Goal: Task Accomplishment & Management: Manage account settings

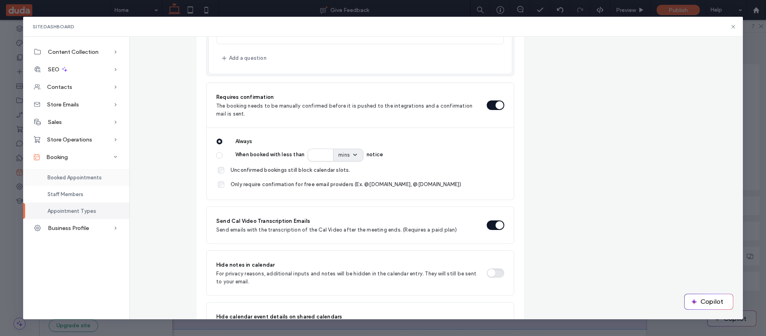
scroll to position [22, 0]
click at [98, 212] on div "Appointment Types" at bounding box center [76, 211] width 106 height 17
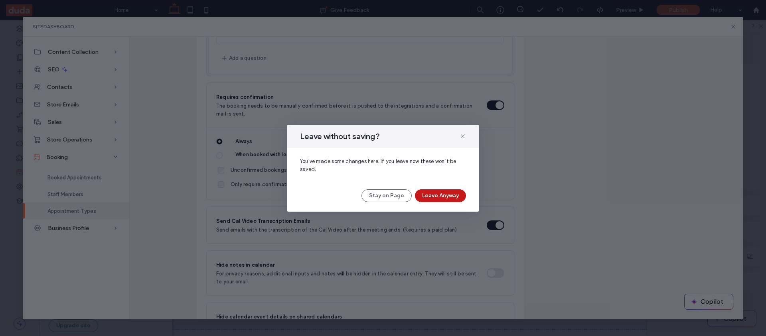
click at [436, 200] on button "Leave Anyway" at bounding box center [440, 196] width 51 height 13
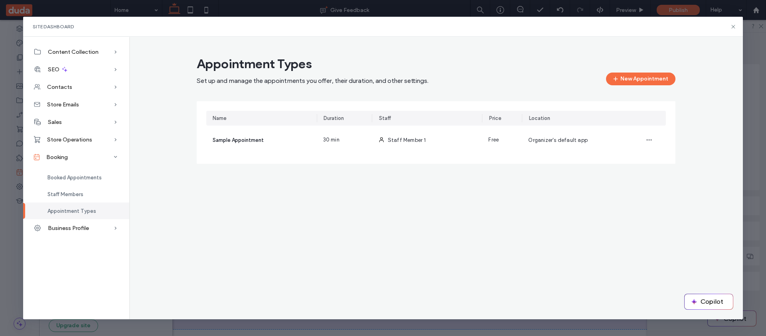
scroll to position [0, 0]
click at [650, 74] on button "New Appointment" at bounding box center [640, 79] width 69 height 13
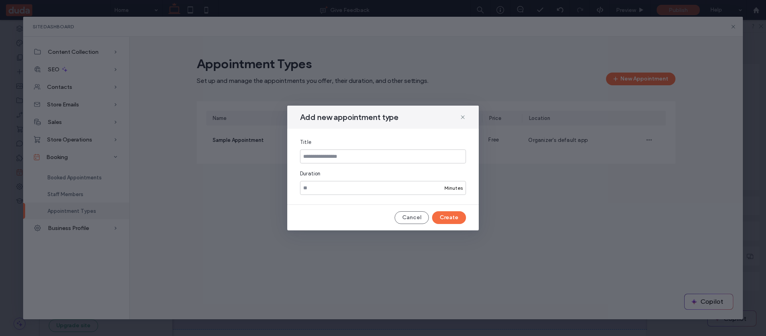
click at [432, 165] on div "Title Duration ** Minutes" at bounding box center [383, 167] width 192 height 76
click at [401, 158] on input at bounding box center [383, 157] width 166 height 14
type input "********"
click at [451, 217] on button "Create" at bounding box center [449, 217] width 34 height 13
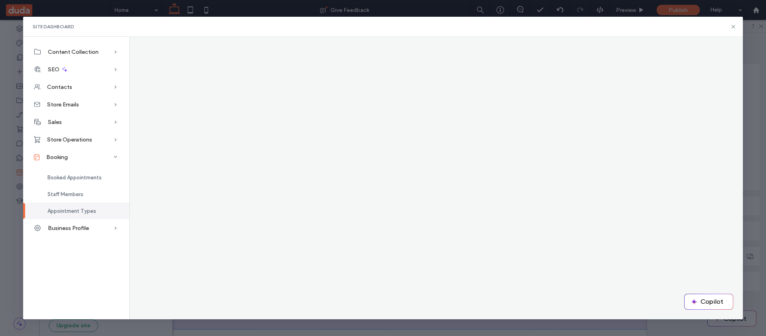
drag, startPoint x: 81, startPoint y: 198, endPoint x: 82, endPoint y: 205, distance: 7.3
click at [81, 198] on div "Staff Members" at bounding box center [76, 194] width 106 height 17
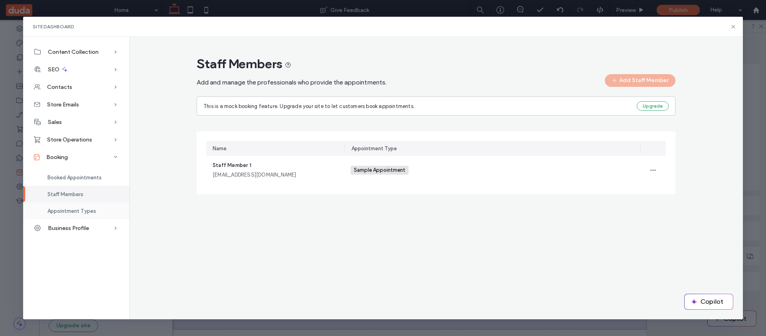
click at [82, 209] on span "Appointment Types" at bounding box center [71, 211] width 49 height 6
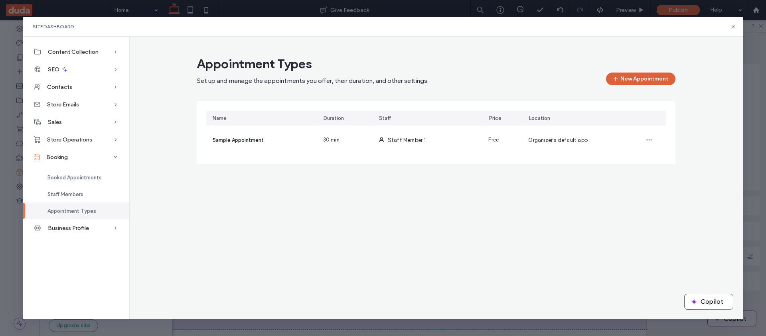
click at [633, 76] on button "New Appointment" at bounding box center [640, 79] width 69 height 13
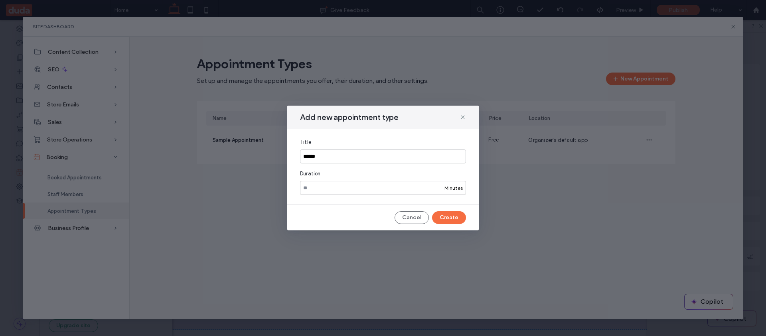
type input "******"
click at [449, 208] on div "Add new appointment type Title ****** Duration ** Minutes Cancel Create" at bounding box center [383, 168] width 192 height 125
click at [451, 212] on button "Create" at bounding box center [449, 217] width 34 height 13
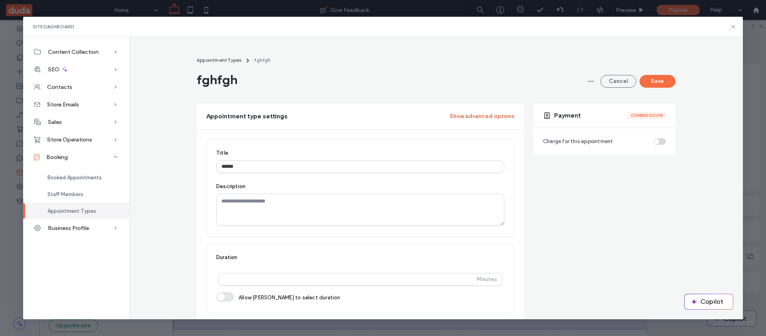
click at [478, 121] on button "Show advanced options" at bounding box center [482, 116] width 65 height 13
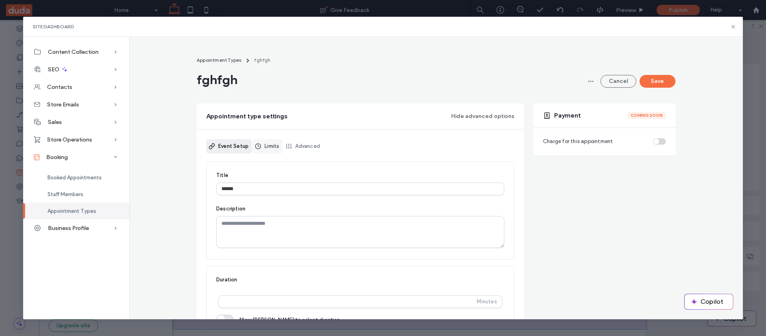
click at [257, 153] on div "Event Setup Limits Advanced" at bounding box center [360, 150] width 308 height 22
click at [257, 153] on link "Limits" at bounding box center [268, 146] width 30 height 14
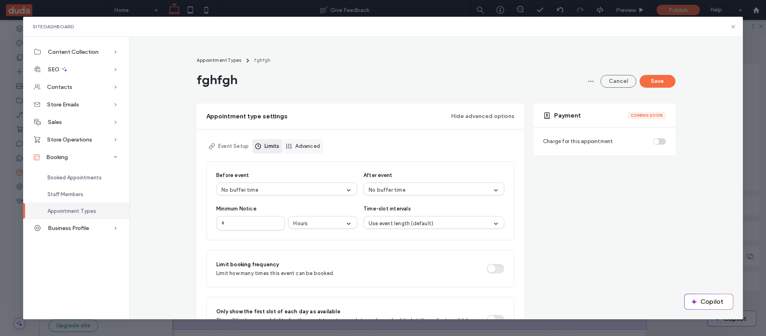
click at [318, 145] on link "Advanced" at bounding box center [303, 146] width 40 height 14
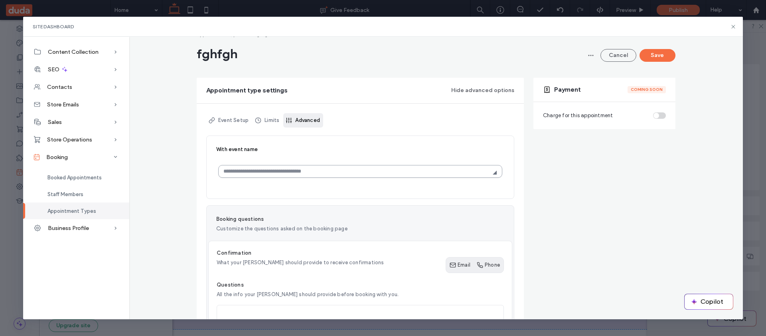
scroll to position [27, 0]
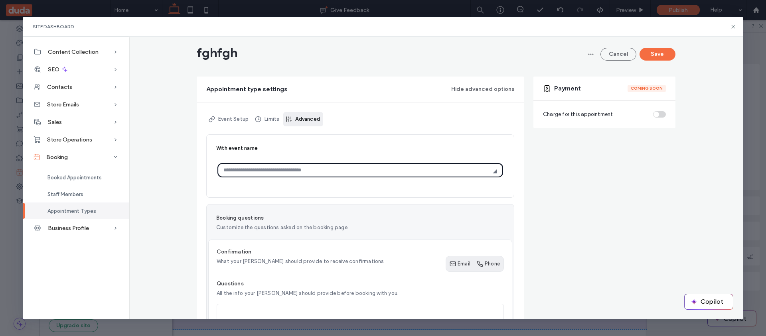
click at [331, 171] on input "With event name" at bounding box center [355, 170] width 265 height 14
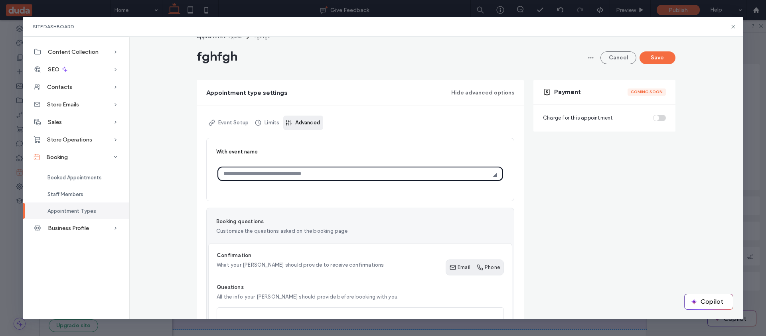
scroll to position [0, 0]
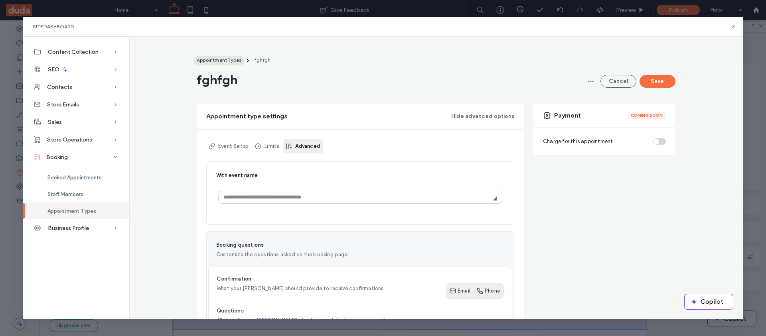
click at [236, 56] on button "Appointment Types" at bounding box center [219, 61] width 51 height 10
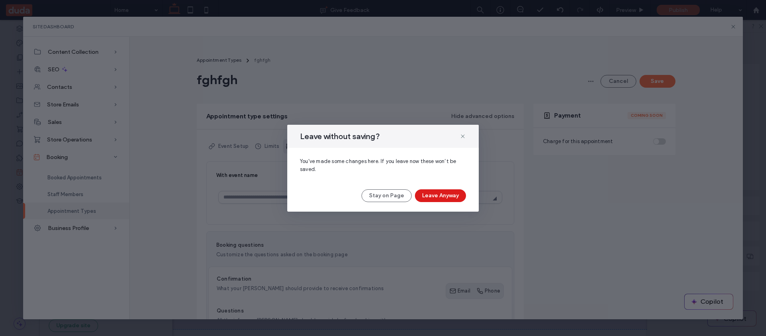
drag, startPoint x: 431, startPoint y: 191, endPoint x: 411, endPoint y: 137, distance: 56.9
click at [411, 137] on div "Leave without saving? You've made some changes here. If you leave now these won…" at bounding box center [383, 168] width 192 height 87
click at [393, 192] on button "Stay on Page" at bounding box center [387, 196] width 50 height 13
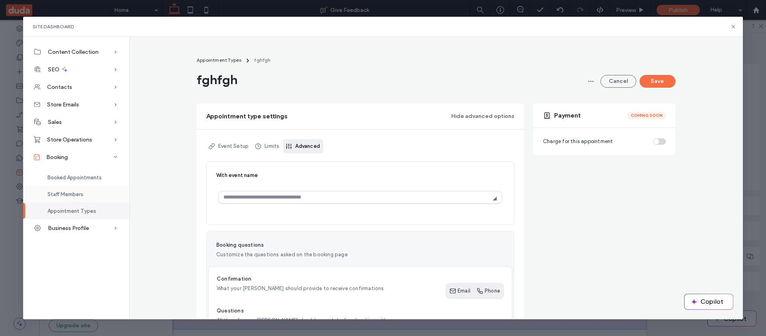
click at [97, 190] on div "Staff Members" at bounding box center [76, 194] width 106 height 17
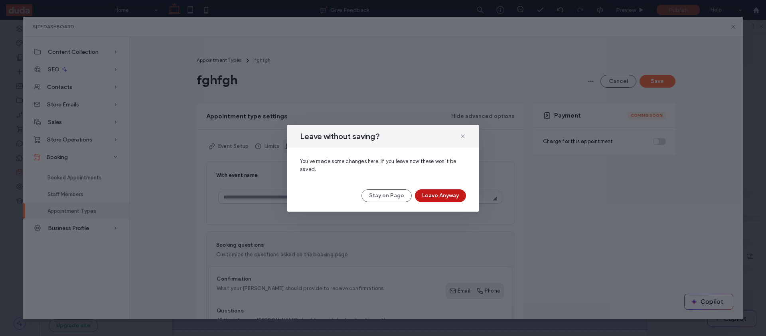
click at [447, 196] on button "Leave Anyway" at bounding box center [440, 196] width 51 height 13
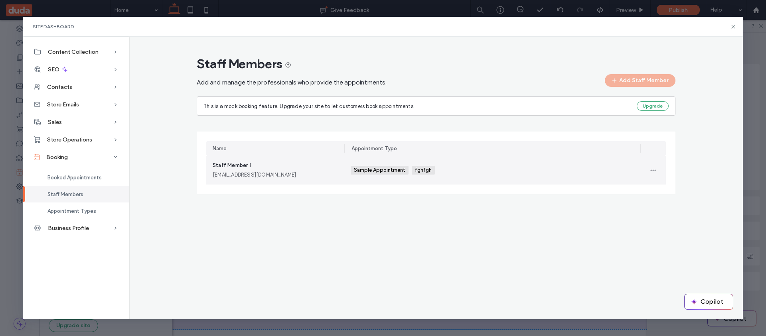
click at [294, 174] on div "[EMAIL_ADDRESS][DOMAIN_NAME]" at bounding box center [275, 175] width 125 height 8
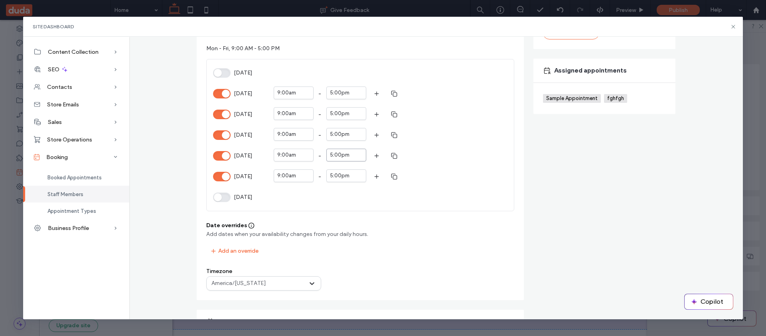
scroll to position [18, 0]
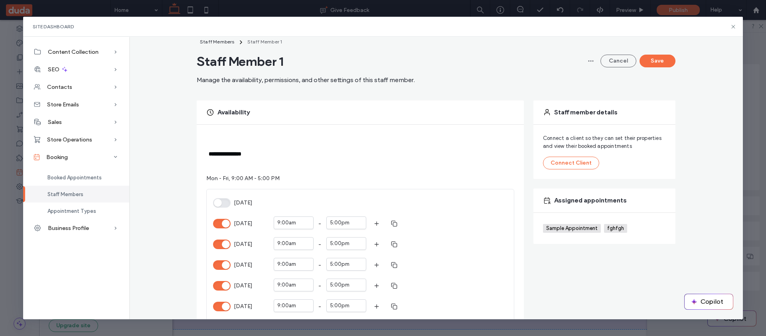
click at [618, 229] on span "fghfgh" at bounding box center [616, 228] width 18 height 6
